Goal: Transaction & Acquisition: Book appointment/travel/reservation

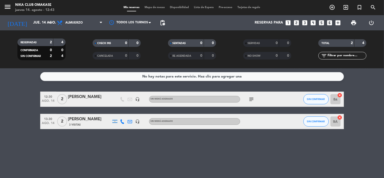
click at [299, 22] on icon "looks_two" at bounding box center [296, 23] width 7 height 7
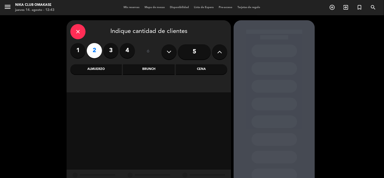
click at [115, 68] on div "Almuerzo" at bounding box center [95, 69] width 51 height 10
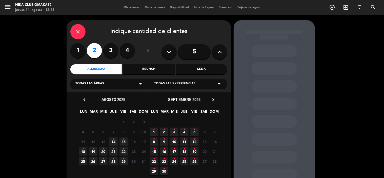
click at [114, 142] on icon "•" at bounding box center [114, 139] width 2 height 8
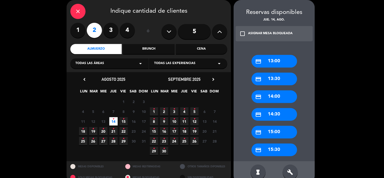
click at [274, 95] on div "credit_card 14:00" at bounding box center [275, 96] width 46 height 13
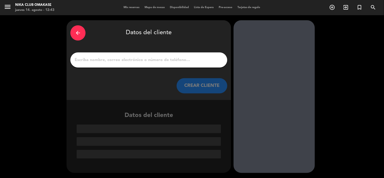
scroll to position [0, 0]
click at [105, 60] on input "1" at bounding box center [149, 60] width 150 height 7
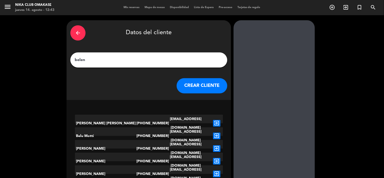
type input "belen"
click at [212, 74] on div "arrow_back Datos del cliente [PERSON_NAME] CLIENTE" at bounding box center [149, 60] width 165 height 80
click at [211, 82] on button "CREAR CLIENTE" at bounding box center [202, 85] width 51 height 15
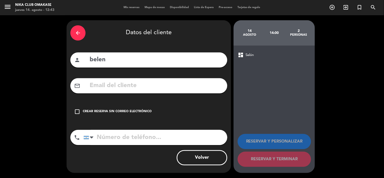
click at [75, 113] on icon "check_box_outline_blank" at bounding box center [77, 112] width 6 height 6
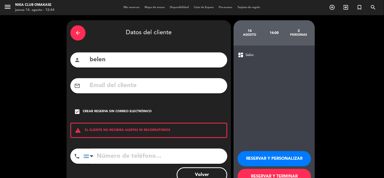
click at [281, 161] on button "RESERVAR Y PERSONALIZAR" at bounding box center [274, 158] width 73 height 15
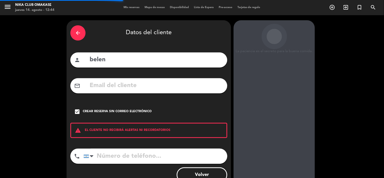
scroll to position [20, 0]
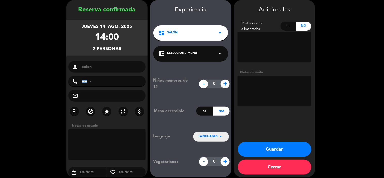
click at [283, 150] on button "Guardar" at bounding box center [274, 149] width 73 height 15
